Goal: Transaction & Acquisition: Purchase product/service

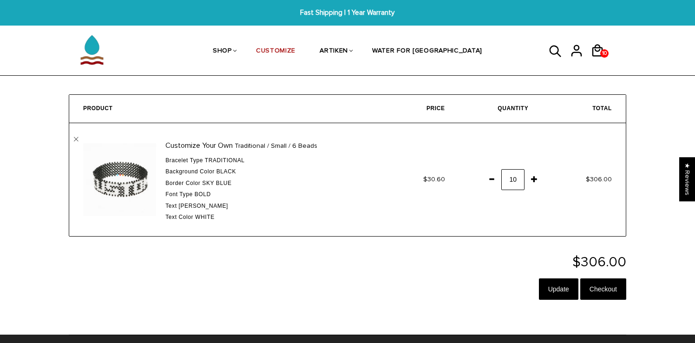
click at [79, 139] on td "Customize Your Own Traditional / Small / 6 Beads Bracelet Type Traditional Back…" at bounding box center [222, 179] width 306 height 113
click at [73, 139] on td "Customize Your Own Traditional / Small / 6 Beads Bracelet Type Traditional Back…" at bounding box center [222, 179] width 306 height 113
click at [74, 139] on link "" at bounding box center [76, 139] width 5 height 5
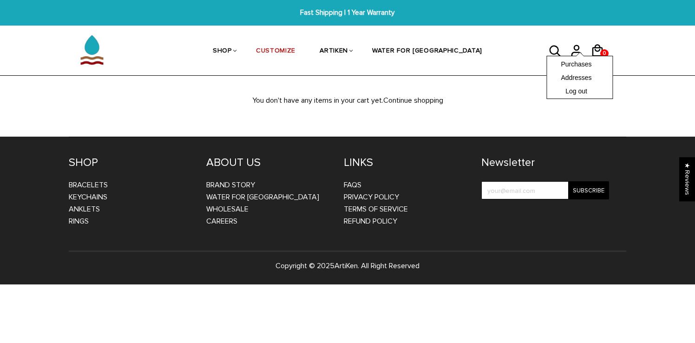
click at [603, 56] on div "Purchases Addresses Log out" at bounding box center [579, 77] width 66 height 43
click at [596, 56] on div "Purchases Addresses Log out" at bounding box center [579, 77] width 66 height 43
click at [594, 56] on div "Purchases Addresses Log out" at bounding box center [579, 77] width 66 height 43
click at [595, 56] on div "Purchases Addresses Log out" at bounding box center [579, 77] width 66 height 43
click at [597, 54] on icon at bounding box center [597, 50] width 14 height 22
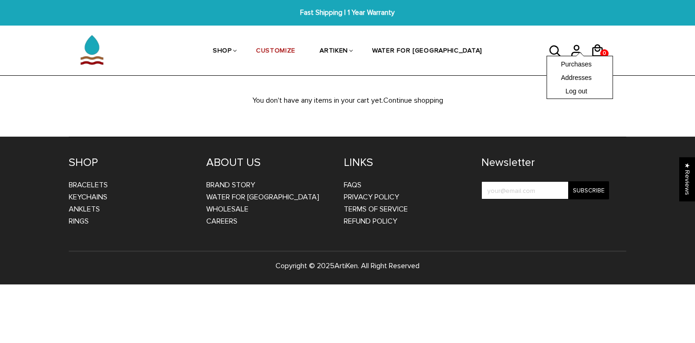
click at [577, 56] on div "Purchases Addresses Log out" at bounding box center [579, 77] width 66 height 43
click at [519, 102] on p "You don't have any items in your cart yet. Continue shopping" at bounding box center [347, 100] width 585 height 12
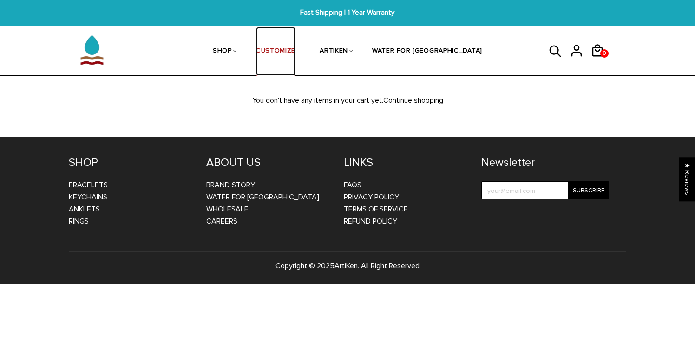
click at [295, 53] on link "CUSTOMIZE" at bounding box center [275, 51] width 39 height 49
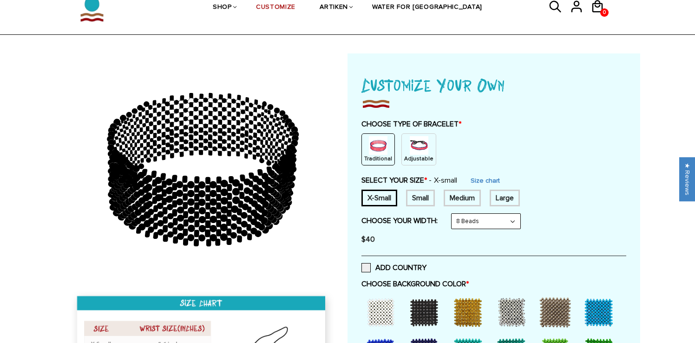
scroll to position [44, 0]
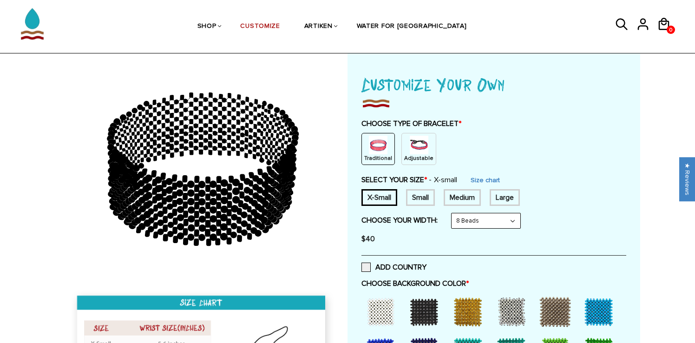
click at [424, 199] on div "Small" at bounding box center [420, 197] width 29 height 17
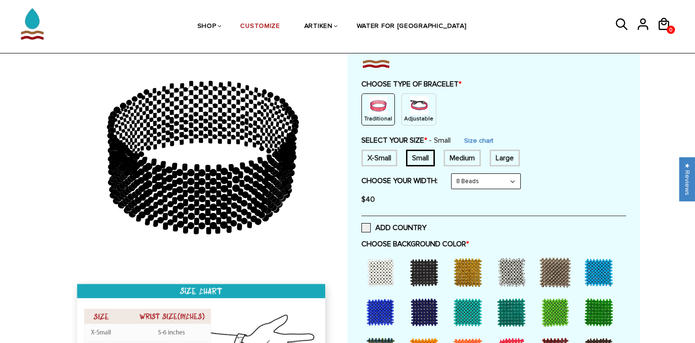
scroll to position [47, 0]
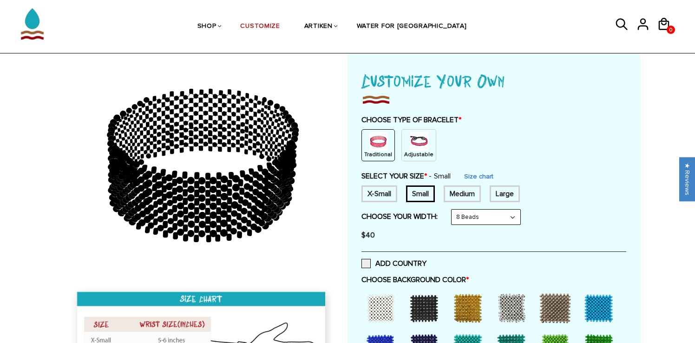
click at [383, 146] on img at bounding box center [378, 141] width 19 height 19
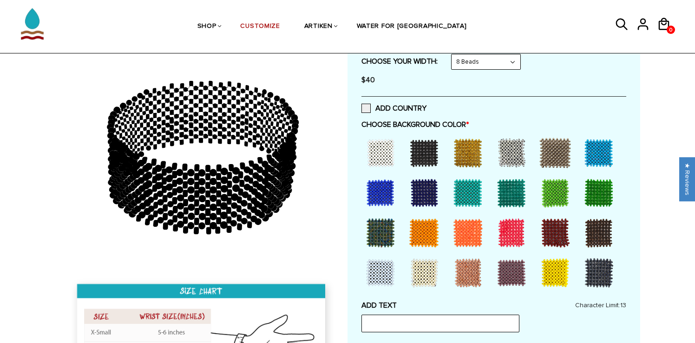
scroll to position [208, 0]
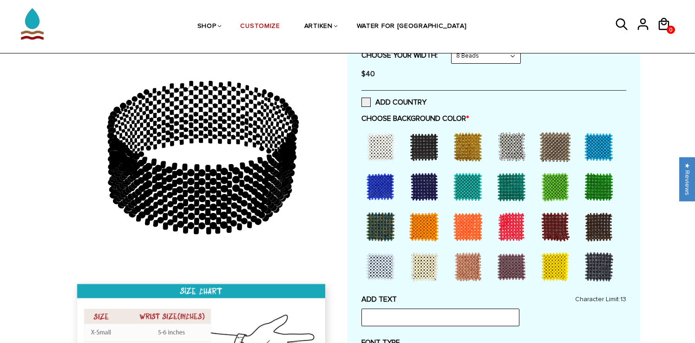
click at [553, 228] on div at bounding box center [554, 226] width 37 height 37
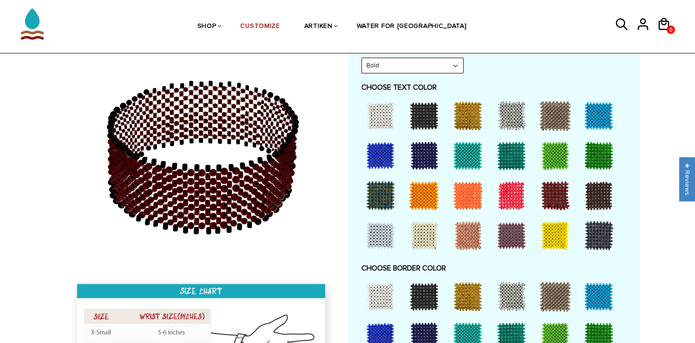
scroll to position [505, 0]
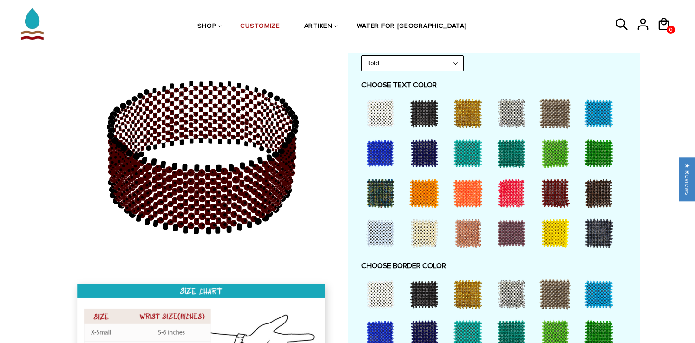
click at [387, 117] on div at bounding box center [380, 113] width 37 height 37
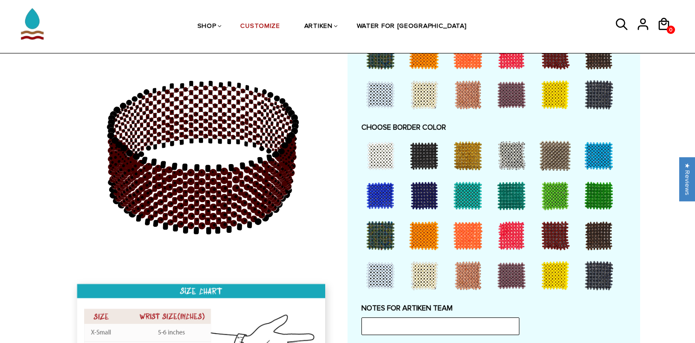
scroll to position [647, 0]
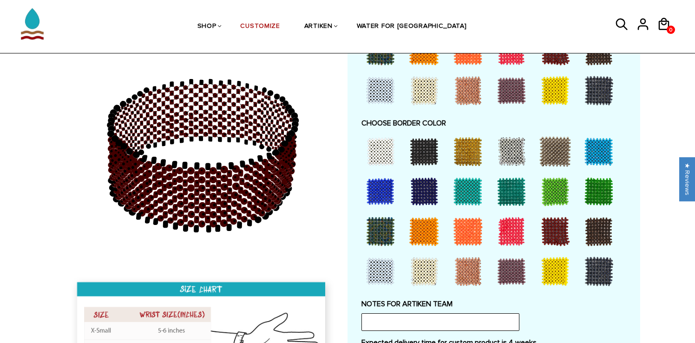
click at [557, 228] on div at bounding box center [554, 231] width 37 height 37
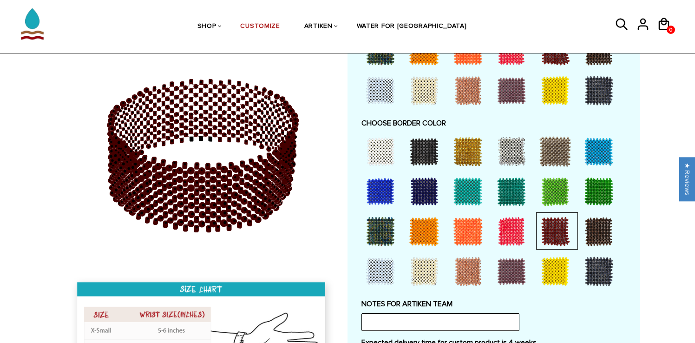
click at [605, 229] on div at bounding box center [598, 231] width 37 height 37
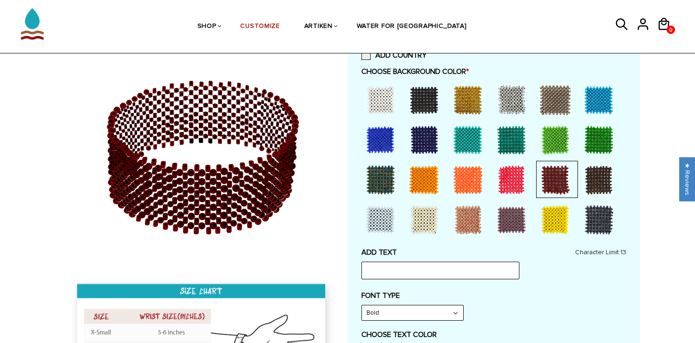
scroll to position [247, 0]
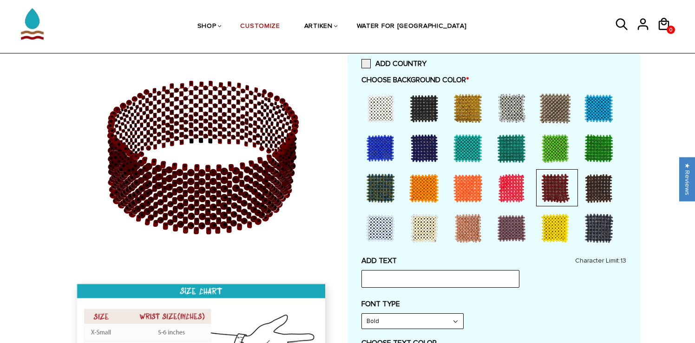
click at [596, 187] on div at bounding box center [598, 187] width 37 height 37
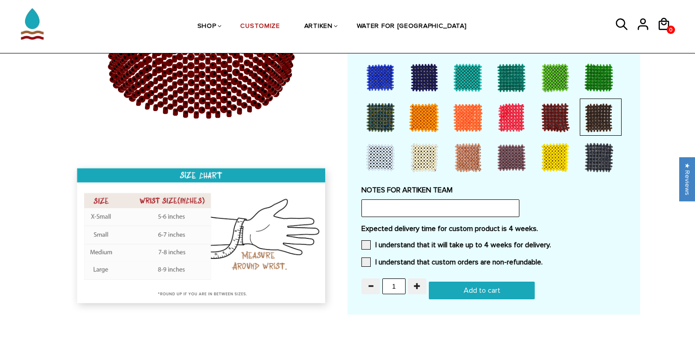
scroll to position [764, 0]
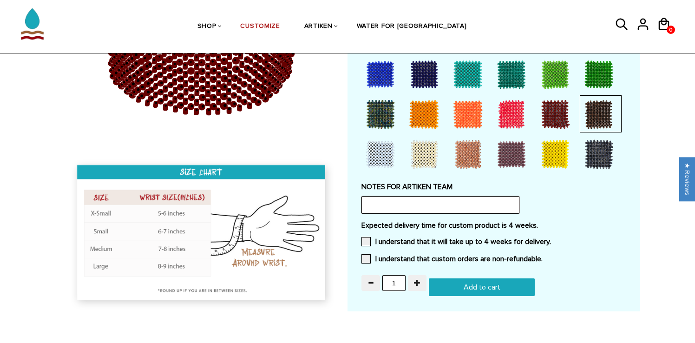
click at [463, 199] on input "text" at bounding box center [440, 205] width 158 height 18
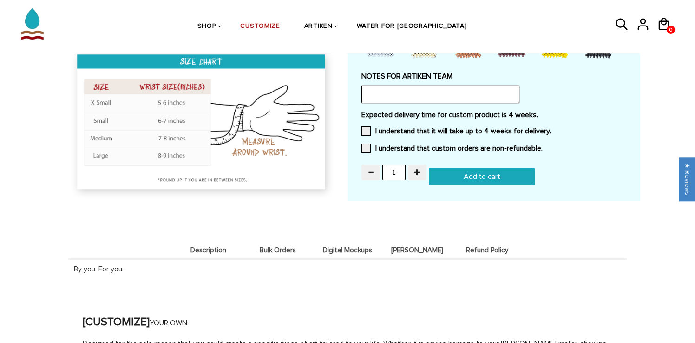
scroll to position [904, 0]
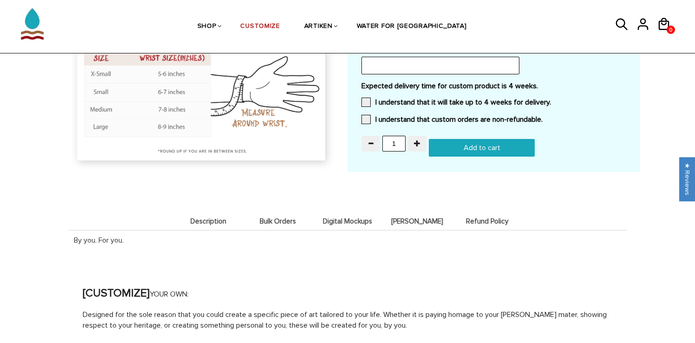
click at [280, 218] on span "Bulk Orders" at bounding box center [277, 221] width 65 height 8
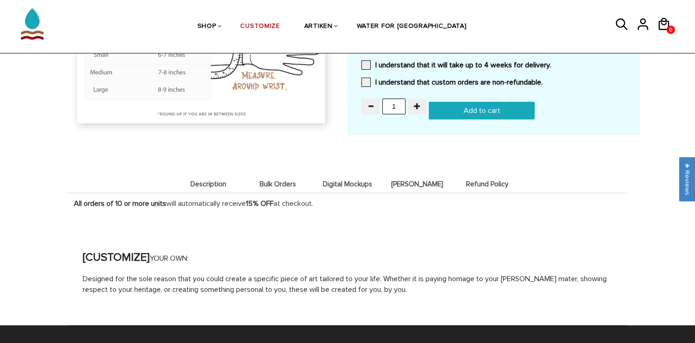
scroll to position [944, 0]
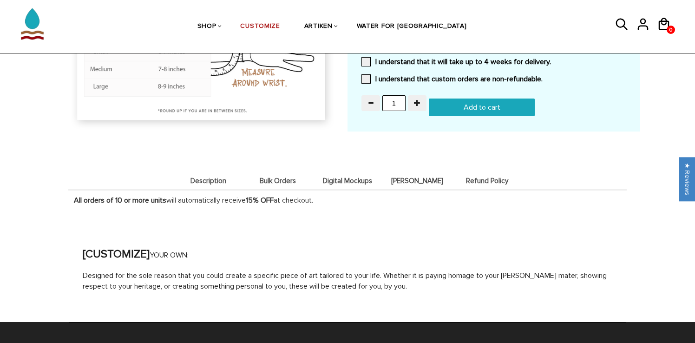
click at [213, 177] on span "Description" at bounding box center [208, 181] width 65 height 8
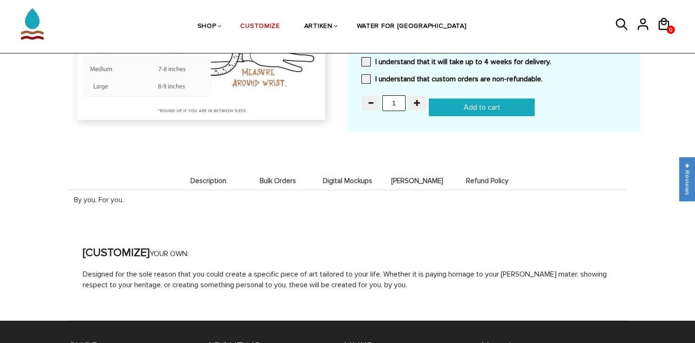
click at [266, 171] on li "Bulk Orders" at bounding box center [278, 180] width 70 height 18
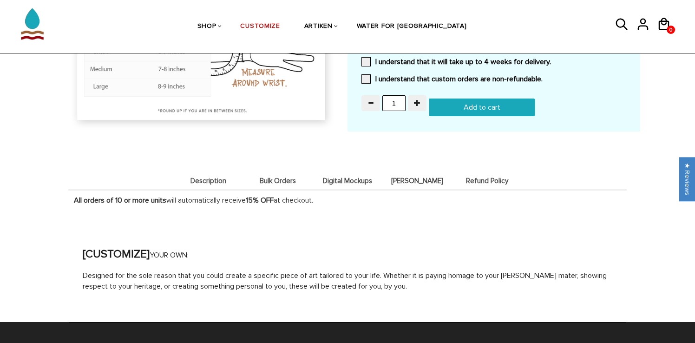
click at [330, 171] on li "Digital Mockups" at bounding box center [347, 180] width 70 height 18
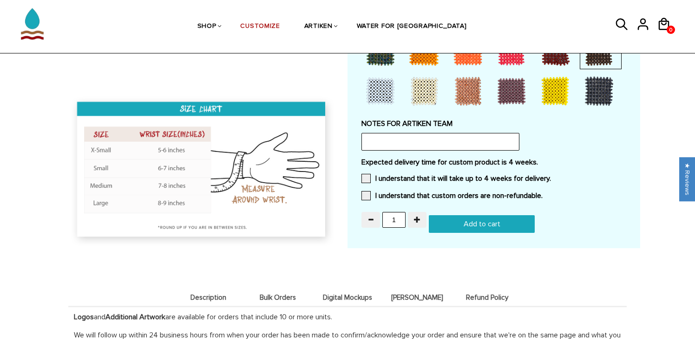
scroll to position [823, 0]
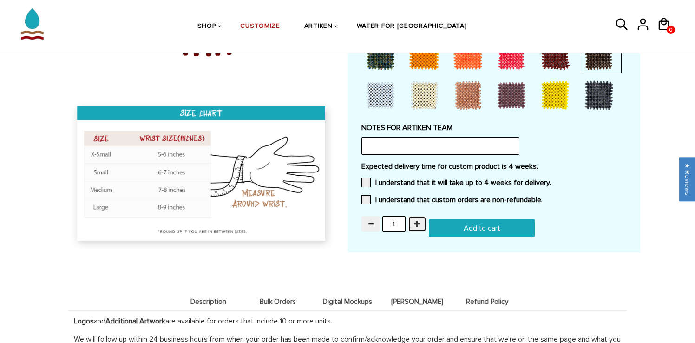
click at [421, 220] on button "button" at bounding box center [417, 224] width 19 height 16
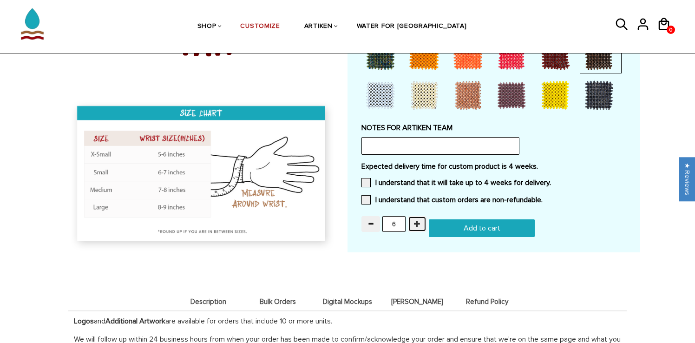
click at [421, 220] on button "button" at bounding box center [417, 224] width 19 height 16
type input "10"
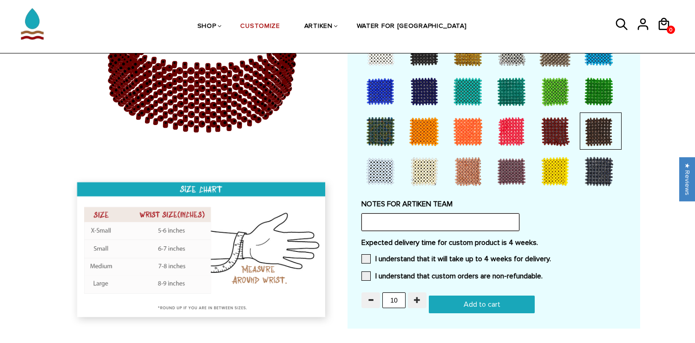
click at [421, 220] on input "text" at bounding box center [440, 222] width 158 height 18
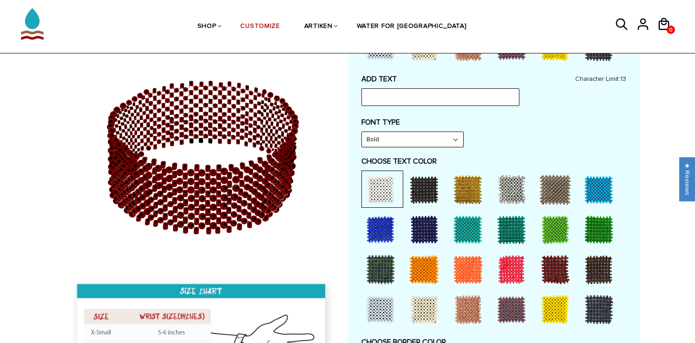
scroll to position [429, 0]
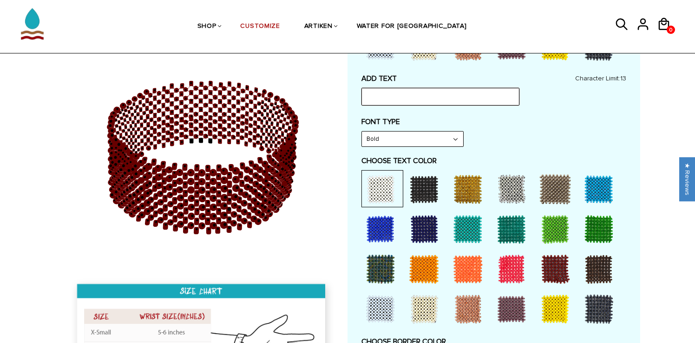
click at [424, 94] on input "text" at bounding box center [440, 97] width 158 height 18
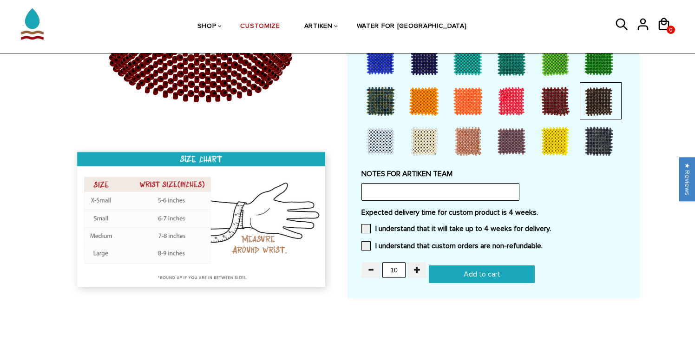
scroll to position [790, 0]
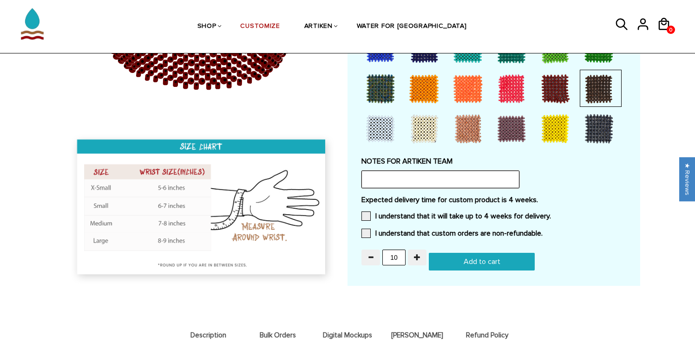
click at [429, 174] on input "text" at bounding box center [440, 179] width 158 height 18
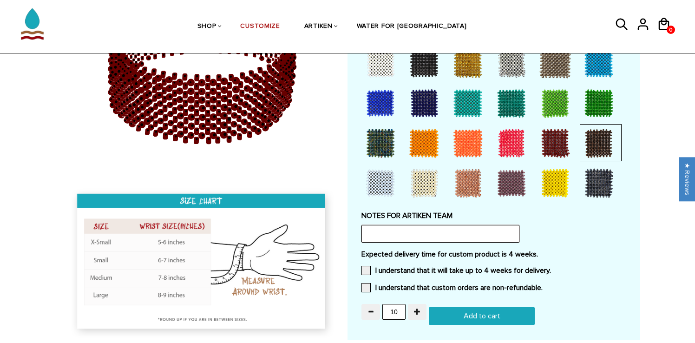
scroll to position [722, 0]
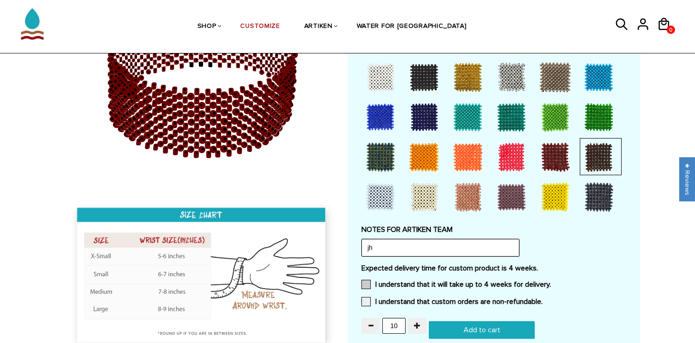
type input "j"
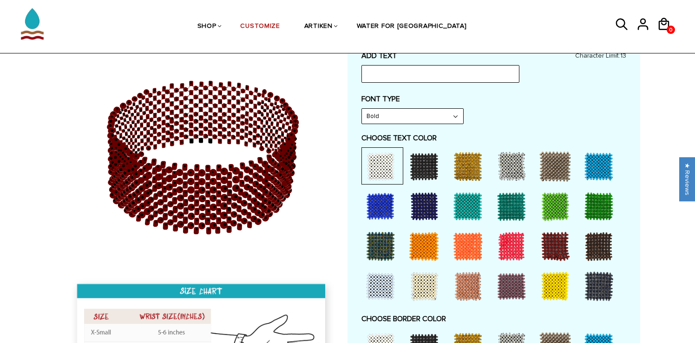
scroll to position [393, 0]
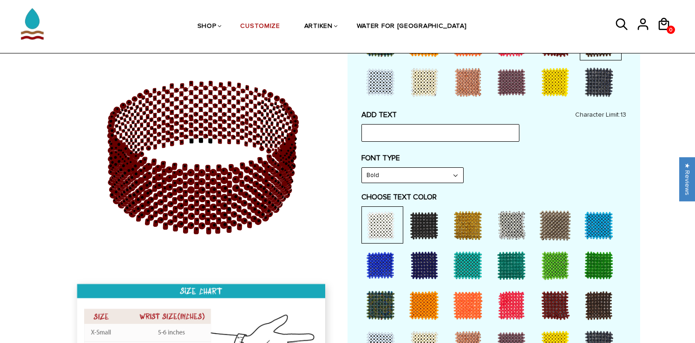
click at [345, 94] on div at bounding box center [201, 235] width 293 height 389
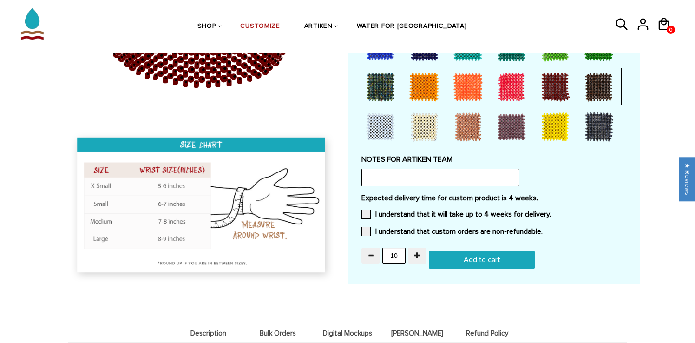
scroll to position [829, 0]
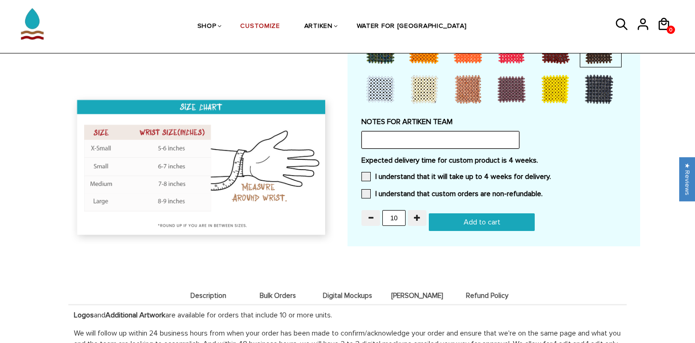
click at [409, 142] on input "text" at bounding box center [440, 140] width 158 height 18
click at [417, 138] on input "text" at bounding box center [440, 140] width 158 height 18
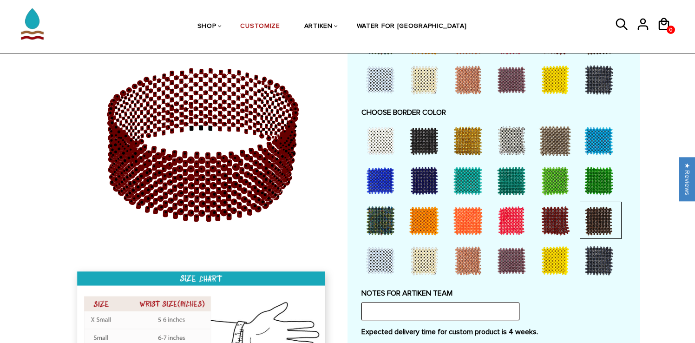
scroll to position [657, 0]
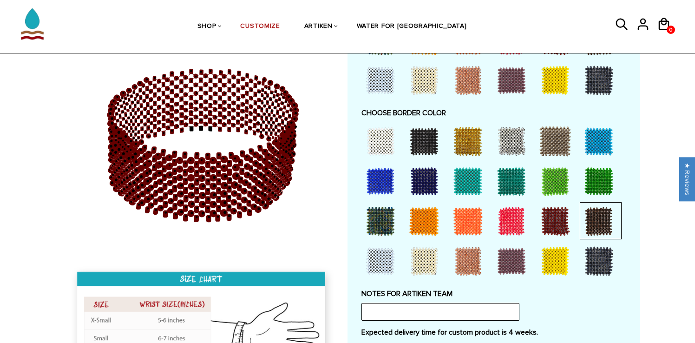
click at [168, 179] on circle at bounding box center [170, 182] width 7 height 7
click at [168, 212] on icon at bounding box center [165, 213] width 5 height 7
click at [176, 181] on icon at bounding box center [174, 179] width 5 height 7
click at [180, 179] on icon at bounding box center [202, 145] width 267 height 232
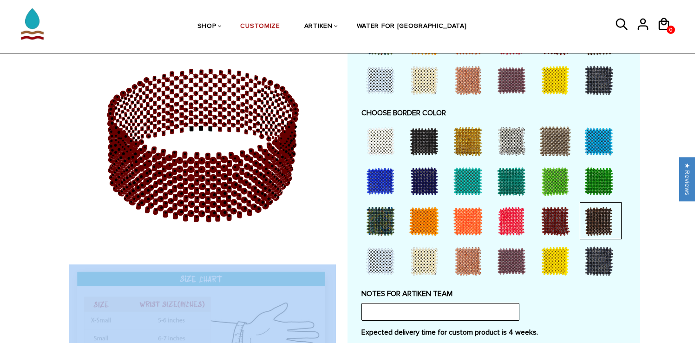
click at [180, 179] on icon at bounding box center [202, 145] width 267 height 232
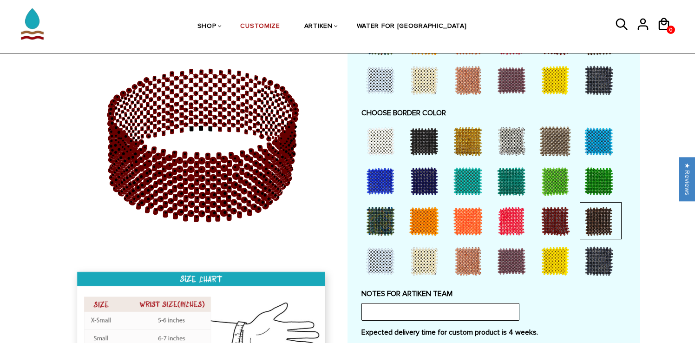
click at [207, 179] on icon at bounding box center [207, 181] width 5 height 7
click at [186, 191] on icon at bounding box center [202, 145] width 267 height 232
click at [146, 191] on circle at bounding box center [146, 190] width 7 height 7
click at [146, 155] on circle at bounding box center [145, 155] width 7 height 7
click at [152, 172] on icon at bounding box center [155, 175] width 6 height 7
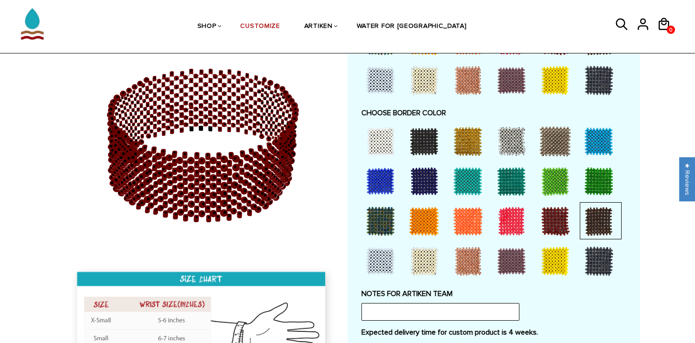
click at [148, 207] on icon at bounding box center [147, 209] width 5 height 7
click at [193, 182] on circle at bounding box center [191, 185] width 7 height 7
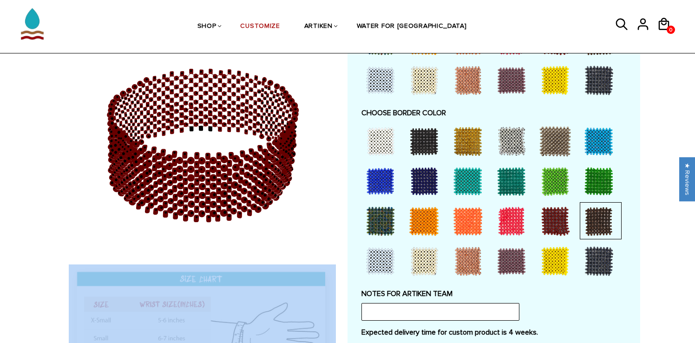
drag, startPoint x: 193, startPoint y: 181, endPoint x: 193, endPoint y: 205, distance: 24.1
click at [193, 186] on circle at bounding box center [191, 185] width 7 height 7
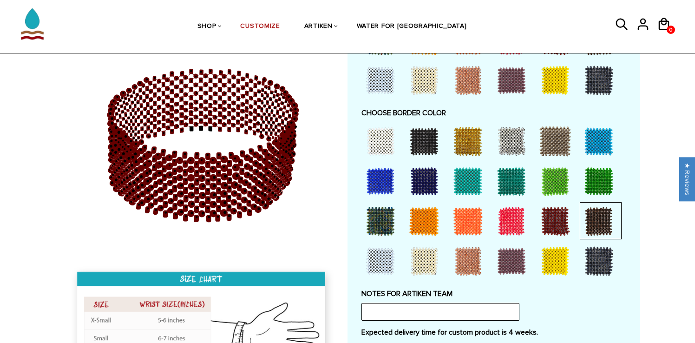
click at [192, 207] on icon at bounding box center [202, 145] width 267 height 232
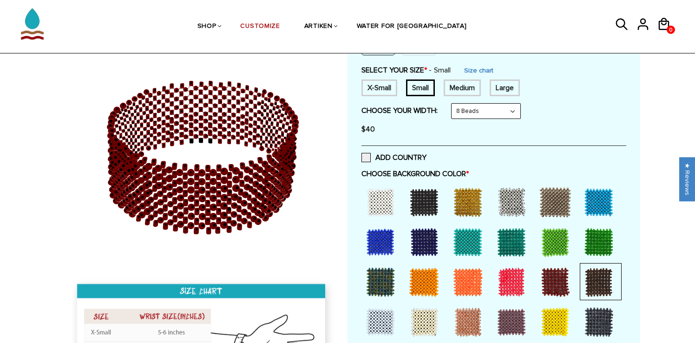
scroll to position [142, 0]
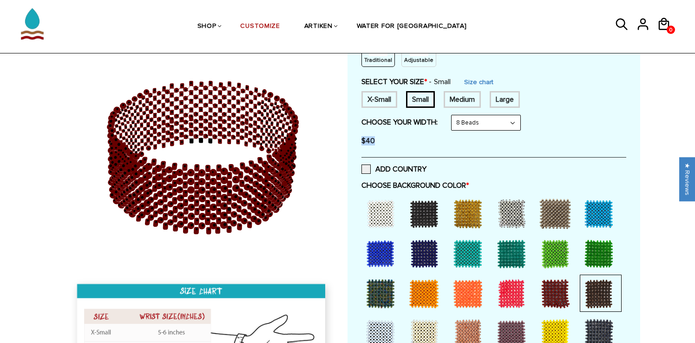
drag, startPoint x: 372, startPoint y: 139, endPoint x: 359, endPoint y: 139, distance: 13.5
drag, startPoint x: 358, startPoint y: 139, endPoint x: 372, endPoint y: 142, distance: 14.2
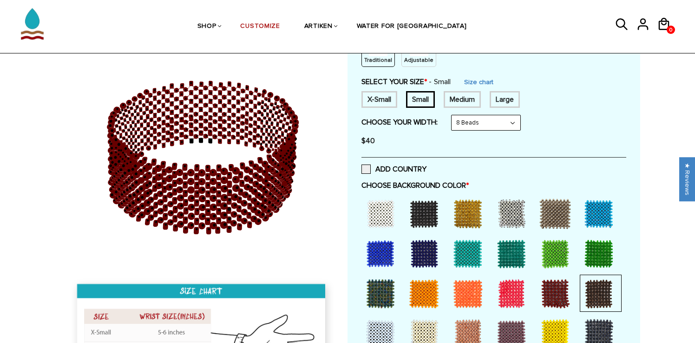
click at [372, 142] on span "$40" at bounding box center [367, 140] width 13 height 9
drag, startPoint x: 376, startPoint y: 142, endPoint x: 361, endPoint y: 141, distance: 14.9
click at [365, 142] on span "$40" at bounding box center [367, 140] width 13 height 9
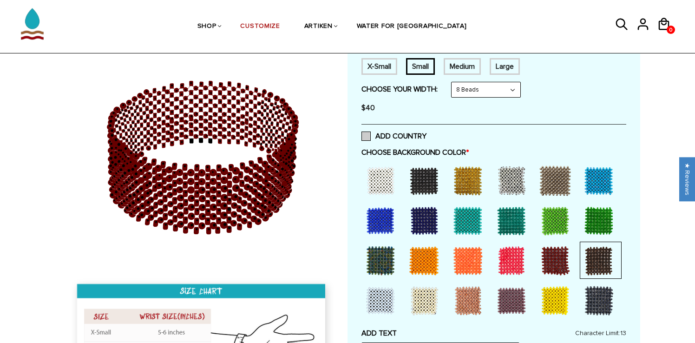
scroll to position [169, 0]
